Goal: Navigation & Orientation: Find specific page/section

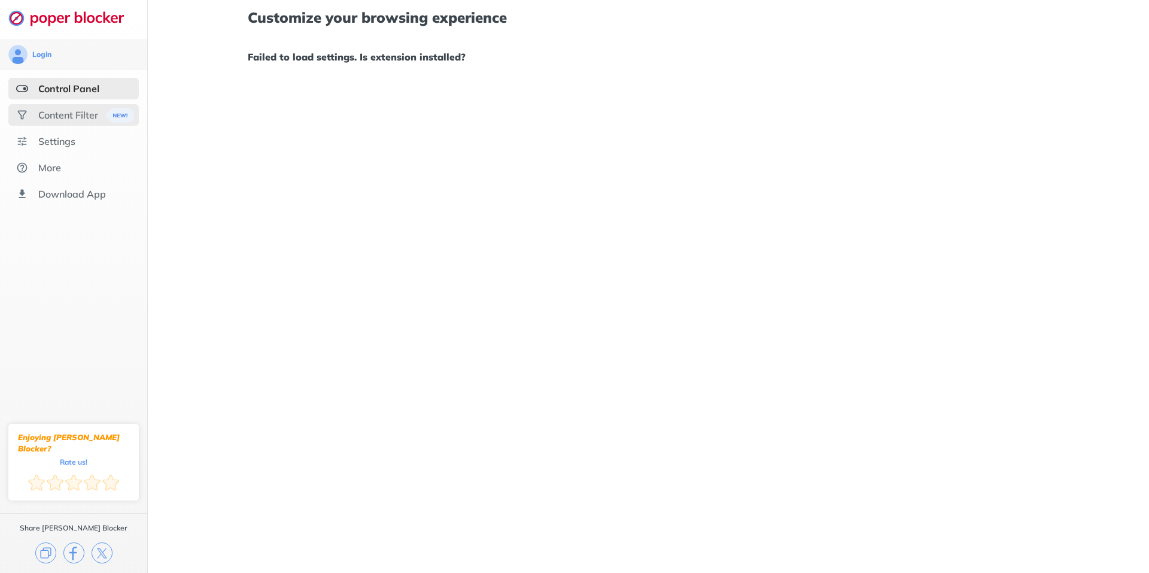
click at [84, 115] on div "Content Filter" at bounding box center [68, 115] width 60 height 12
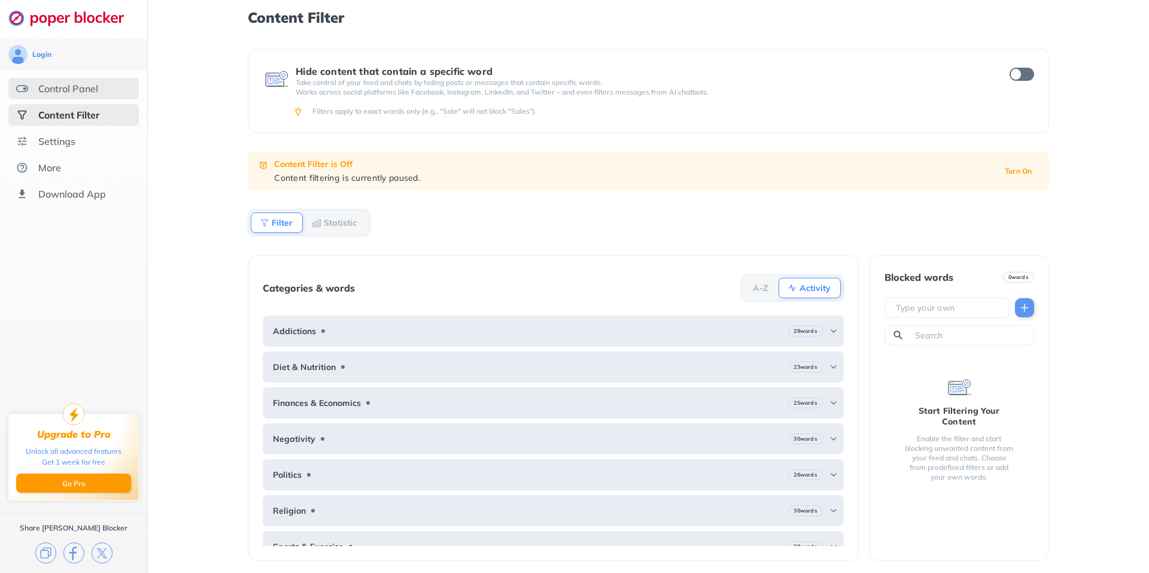
click at [77, 92] on div "Control Panel" at bounding box center [68, 89] width 60 height 12
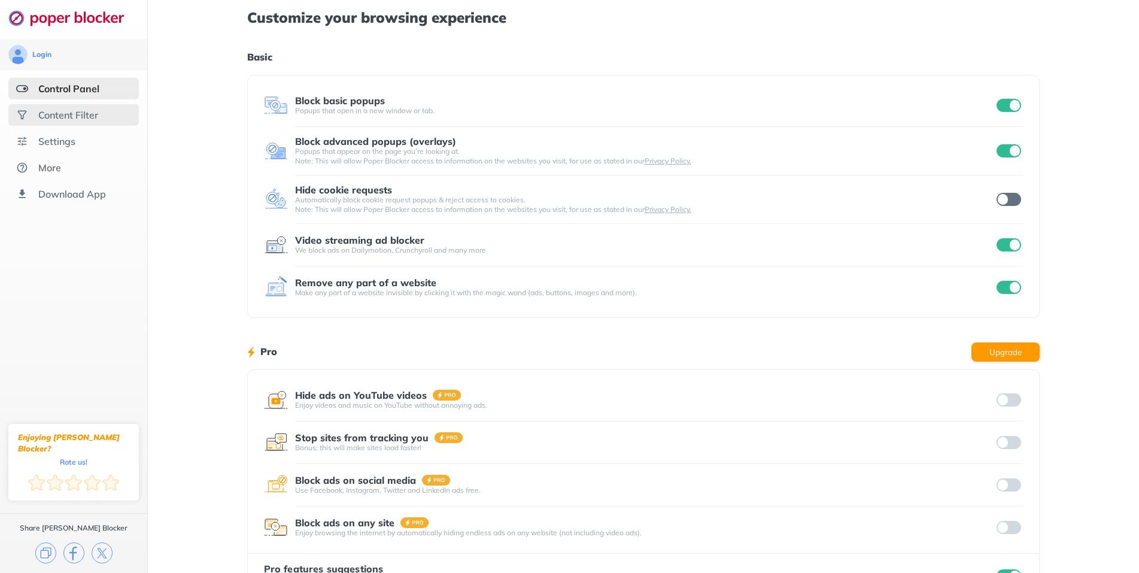
click at [45, 113] on div "Content Filter" at bounding box center [68, 115] width 60 height 12
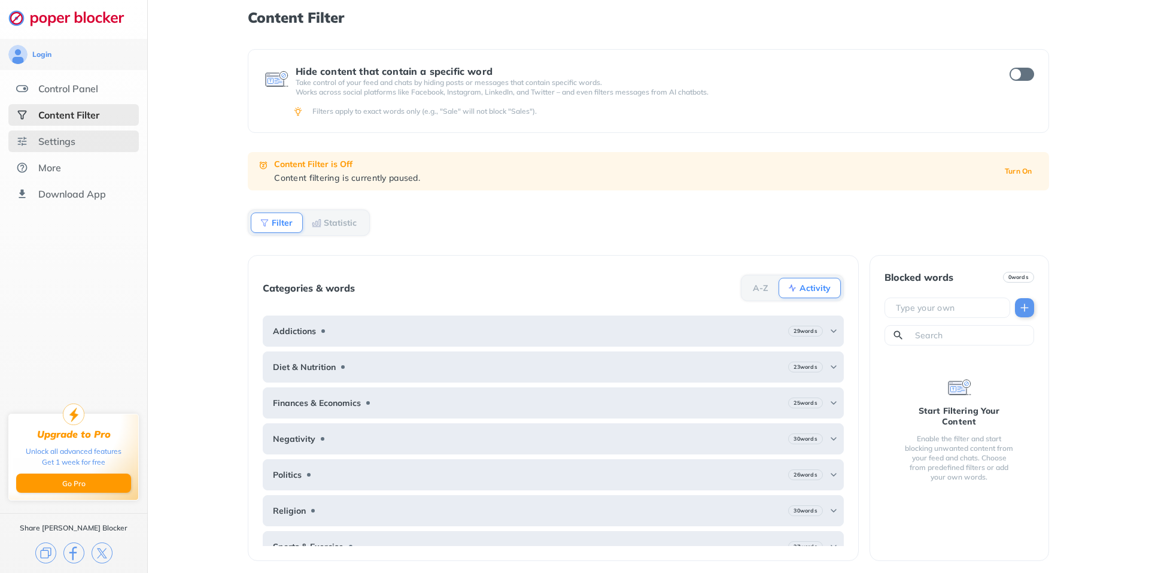
click at [46, 148] on div "Settings" at bounding box center [73, 141] width 130 height 22
